Goal: Information Seeking & Learning: Learn about a topic

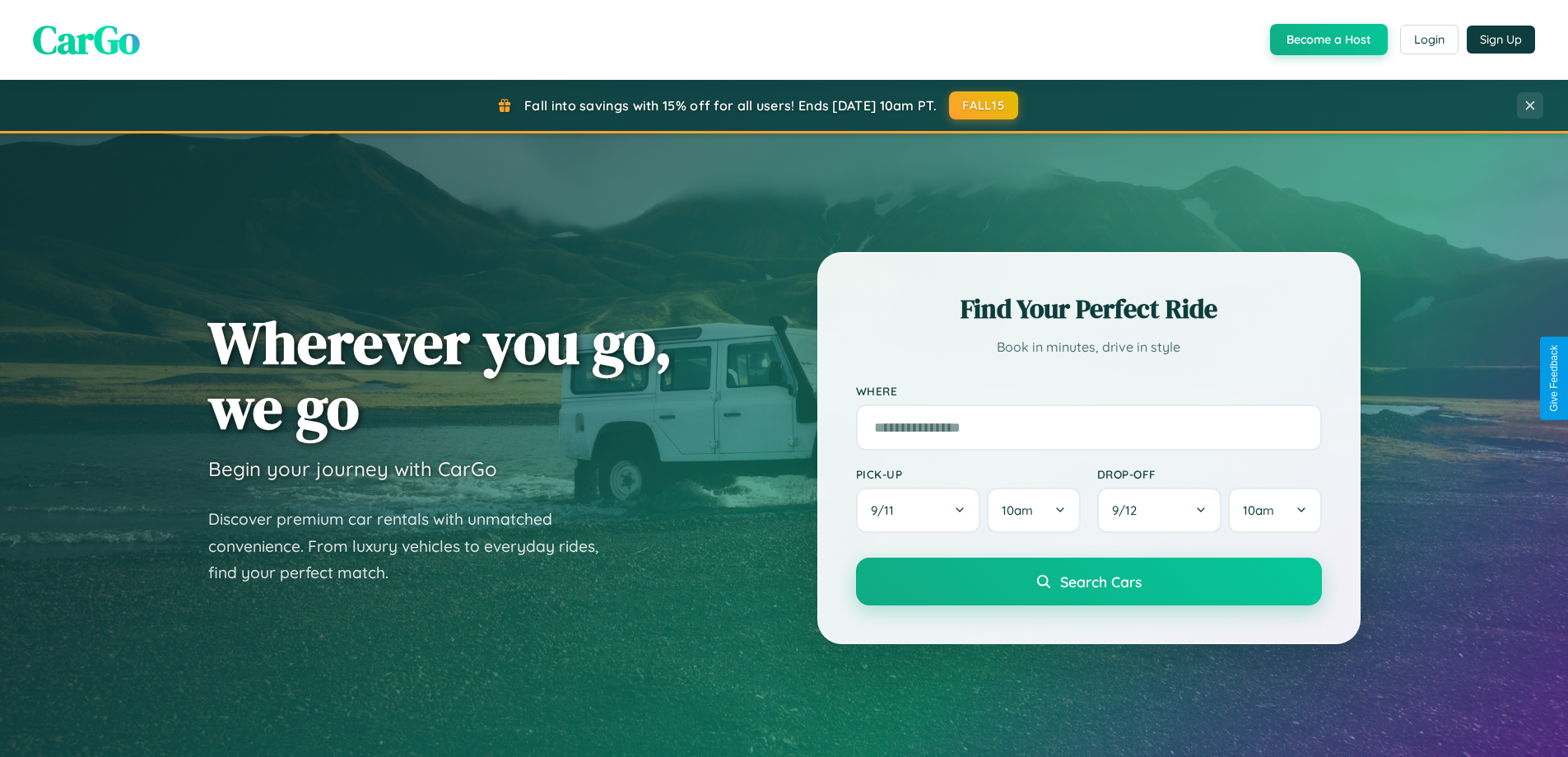
scroll to position [3169, 0]
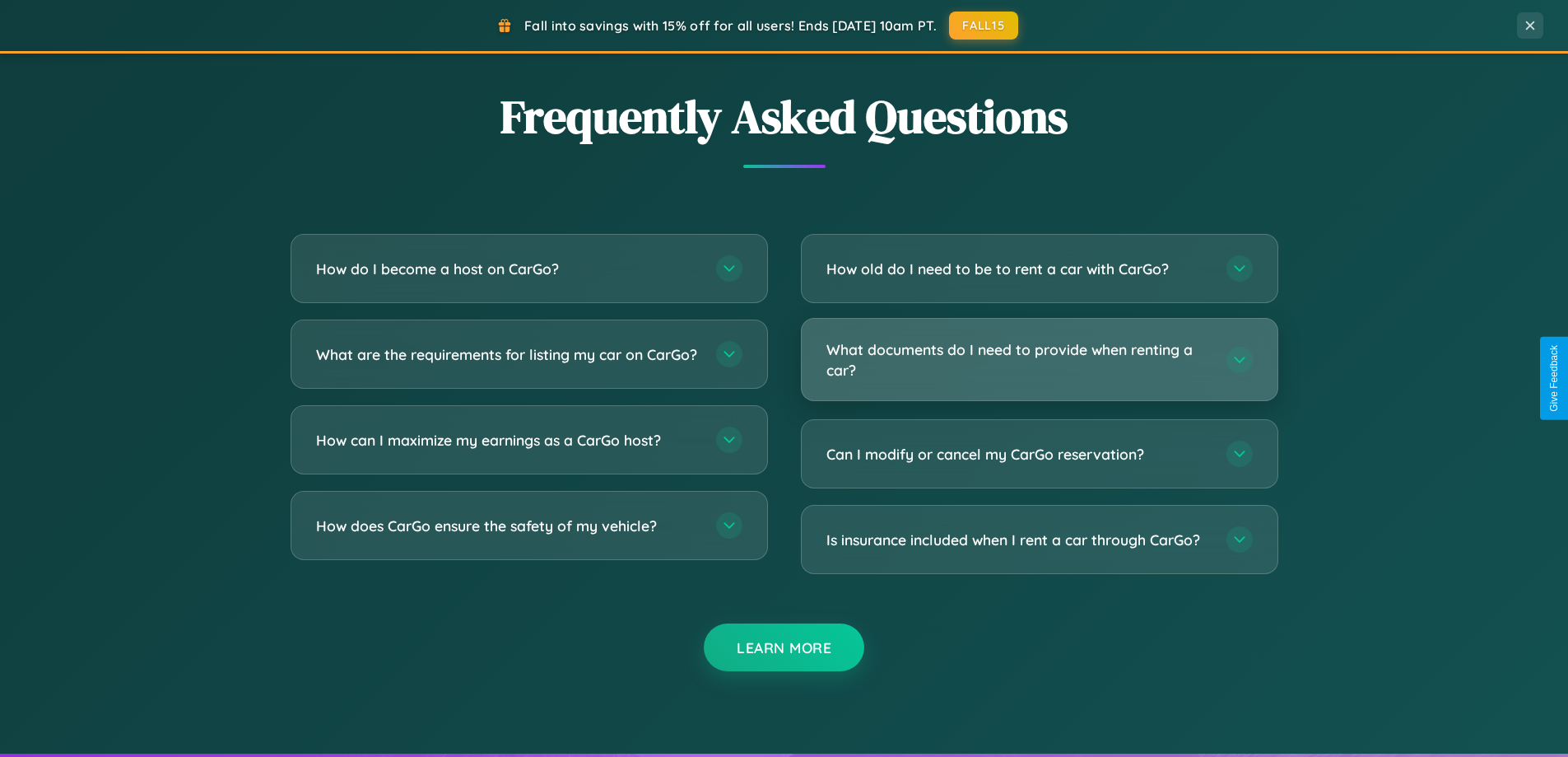
click at [1039, 359] on h3 "What documents do I need to provide when renting a car?" at bounding box center [1018, 359] width 384 height 40
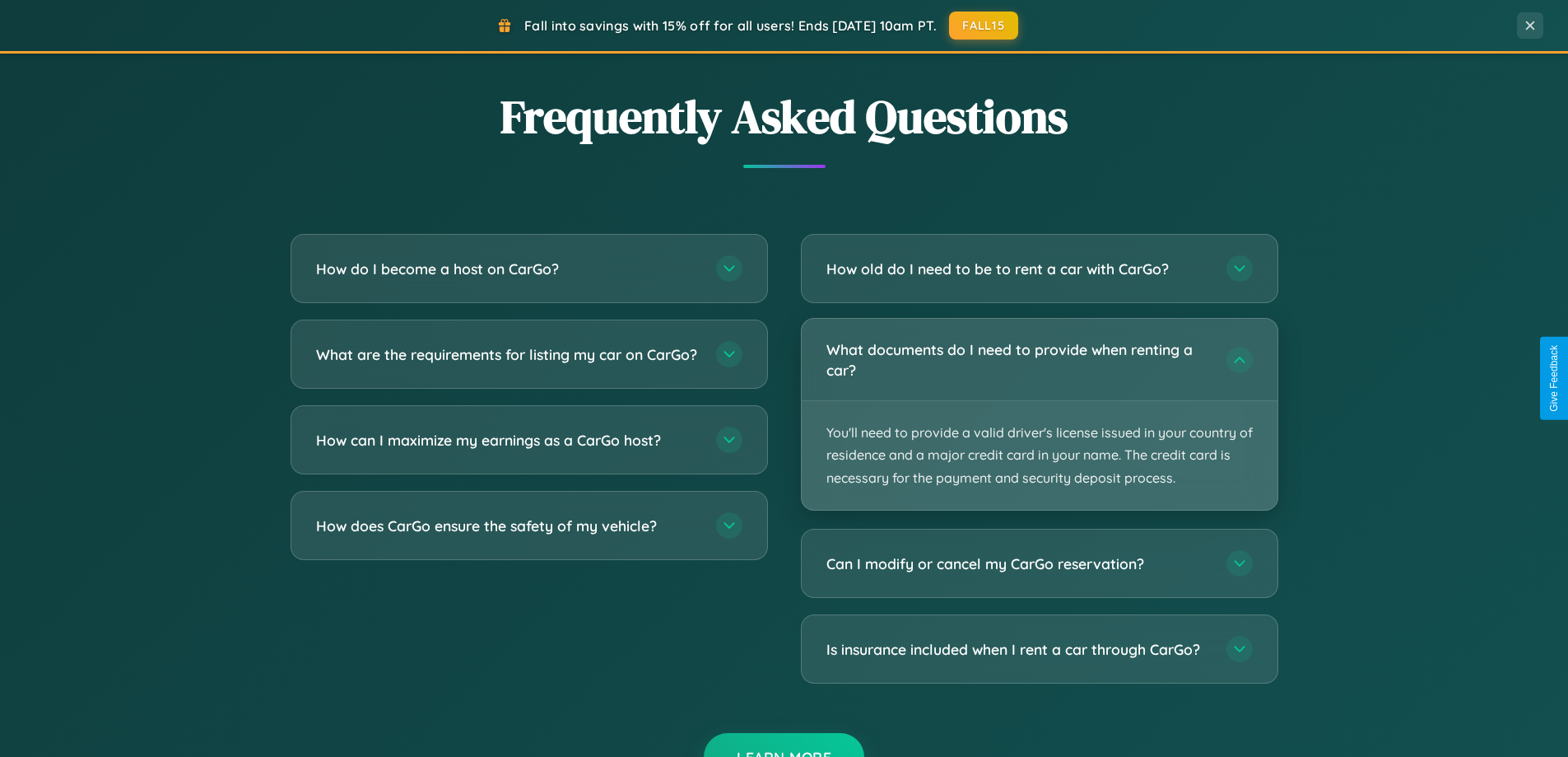
click at [1039, 413] on p "You'll need to provide a valid driver's license issued in your country of resid…" at bounding box center [1039, 455] width 475 height 109
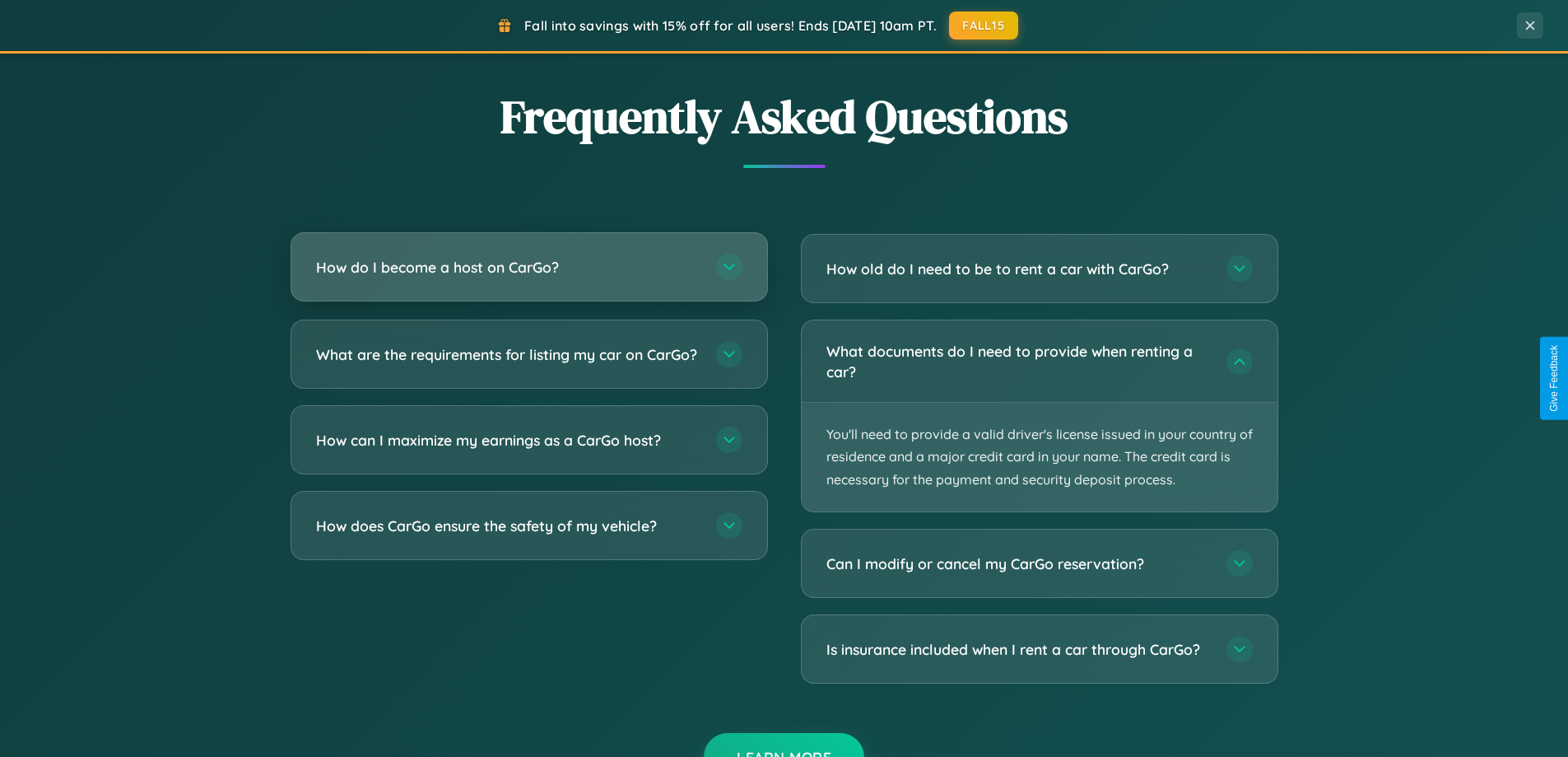
click at [528, 268] on h3 "How do I become a host on CarGo?" at bounding box center [507, 267] width 384 height 21
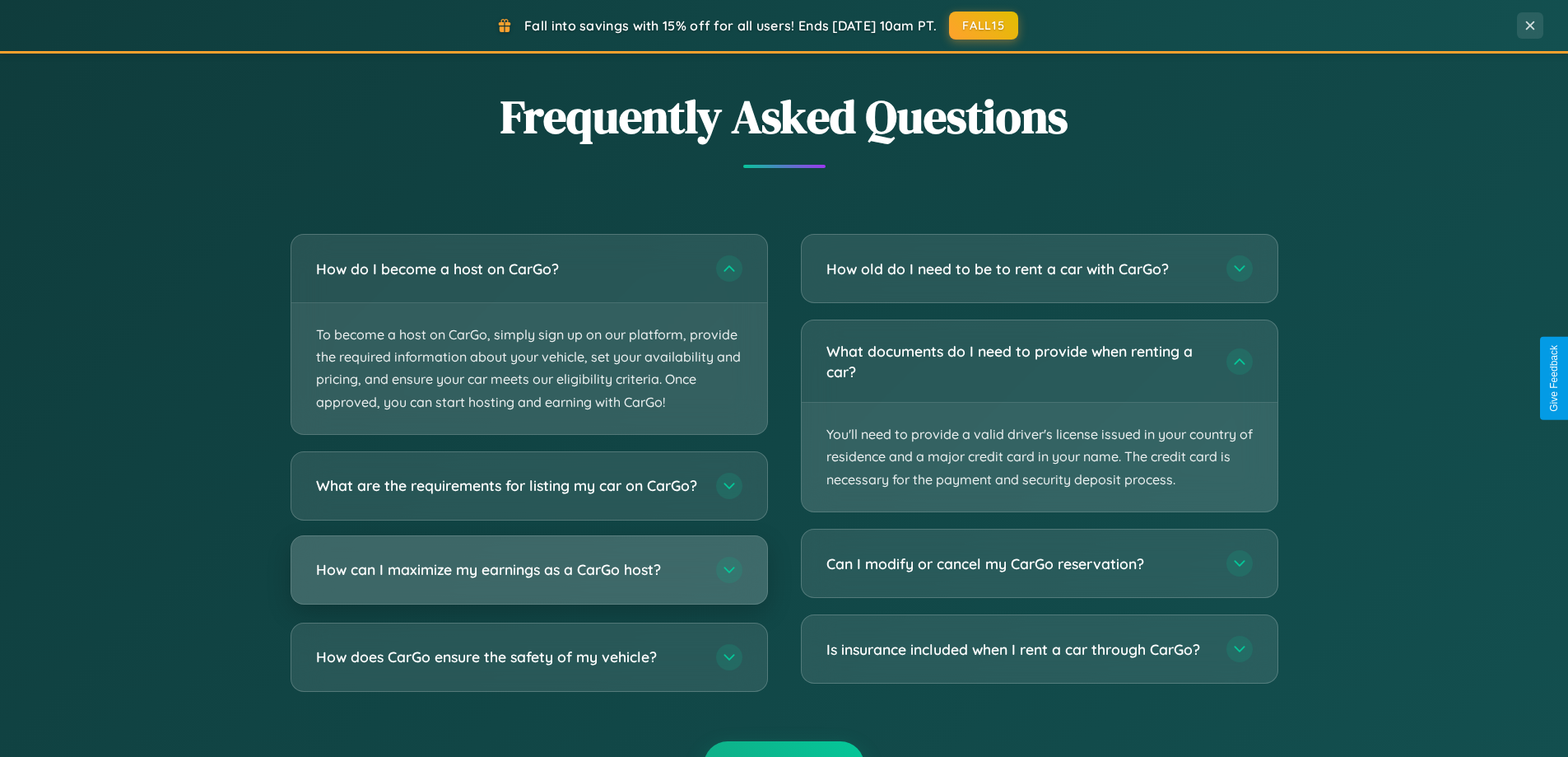
click at [528, 579] on h3 "How can I maximize my earnings as a CarGo host?" at bounding box center [507, 569] width 384 height 21
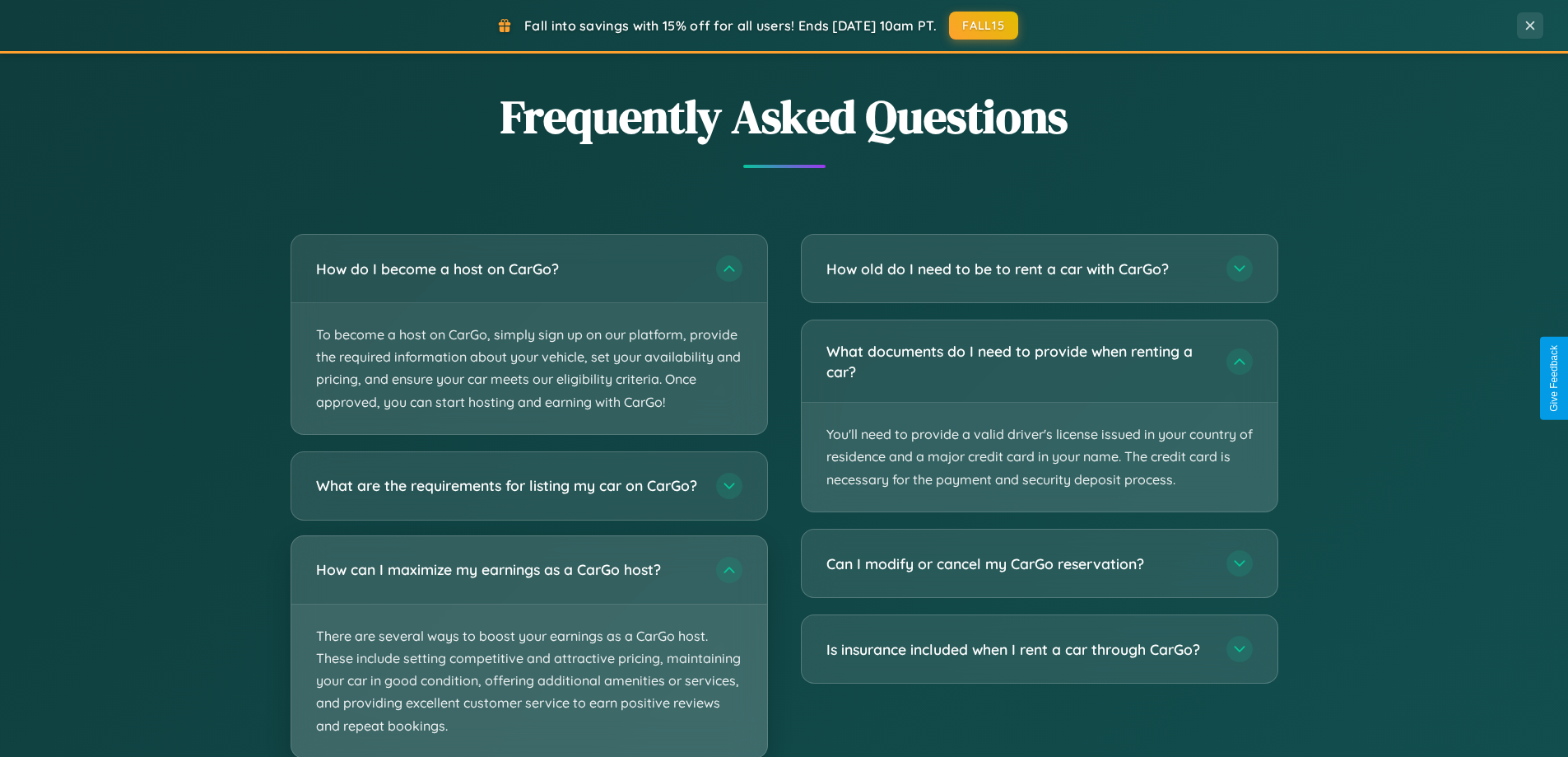
click at [528, 653] on p "There are several ways to boost your earnings as a CarGo host. These include se…" at bounding box center [528, 681] width 475 height 154
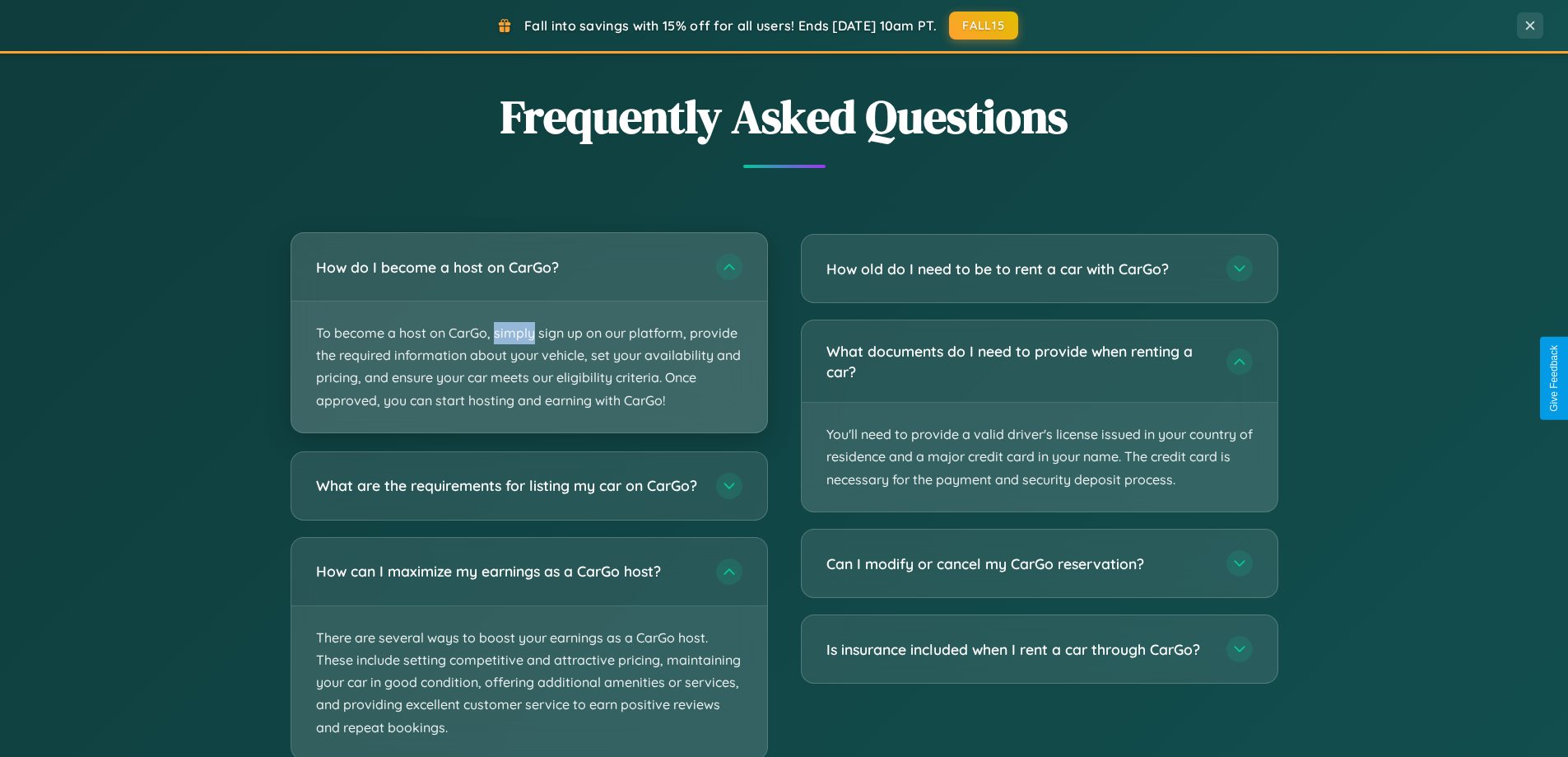
click at [528, 333] on p "To become a host on CarGo, simply sign up on our platform, provide the required…" at bounding box center [528, 366] width 475 height 131
click at [528, 332] on p "To become a host on CarGo, simply sign up on our platform, provide the required…" at bounding box center [528, 366] width 475 height 131
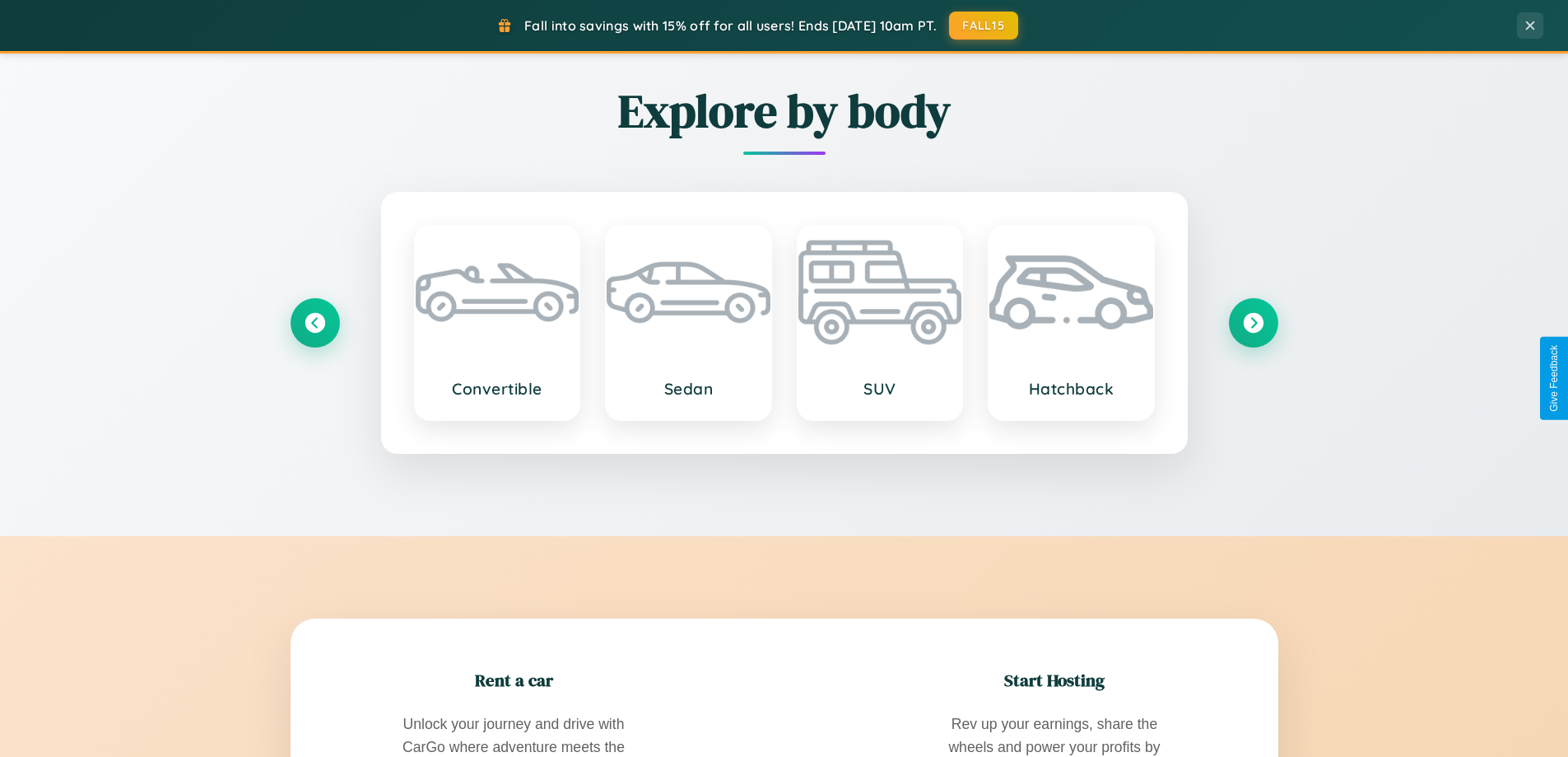
scroll to position [1133, 0]
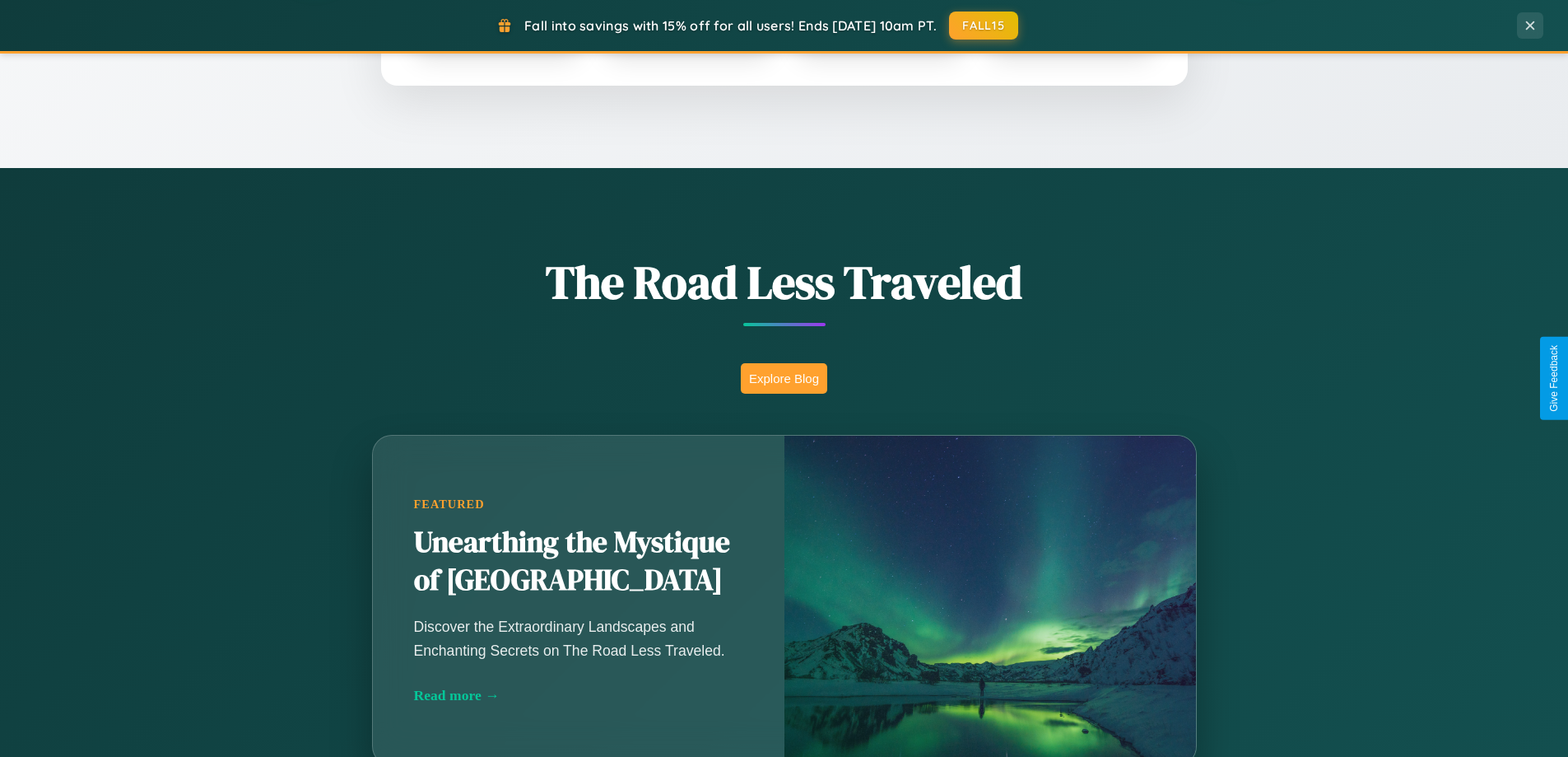
click at [784, 378] on button "Explore Blog" at bounding box center [784, 378] width 87 height 31
